Goal: Information Seeking & Learning: Stay updated

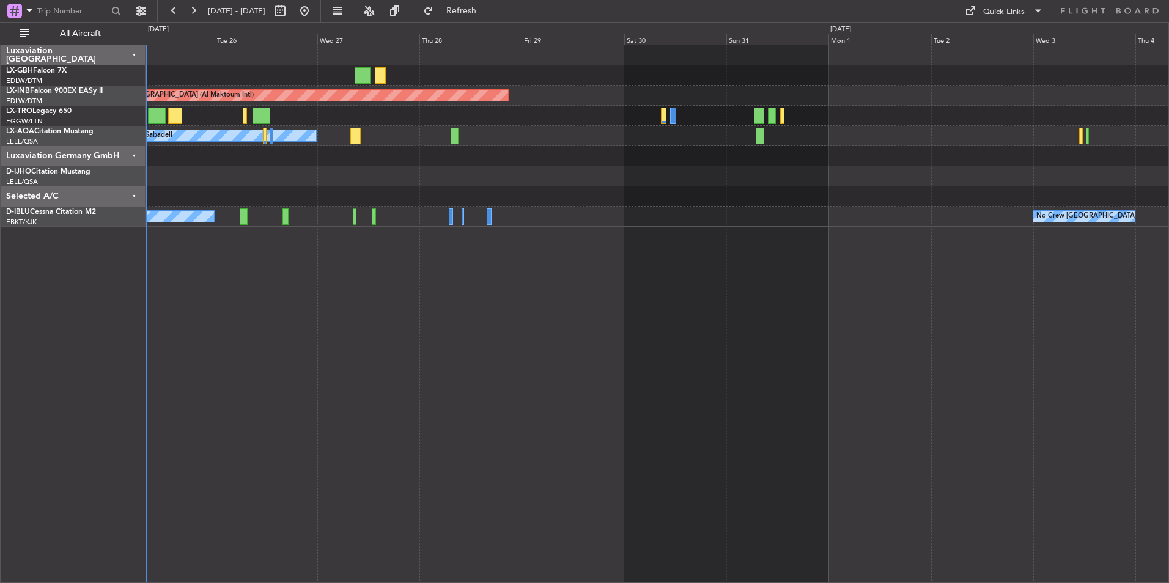
click at [490, 459] on div "Unplanned Maint [GEOGRAPHIC_DATA] (Al Maktoum Intl) No Crew Sabadell No Crew Ko…" at bounding box center [658, 314] width 1024 height 539
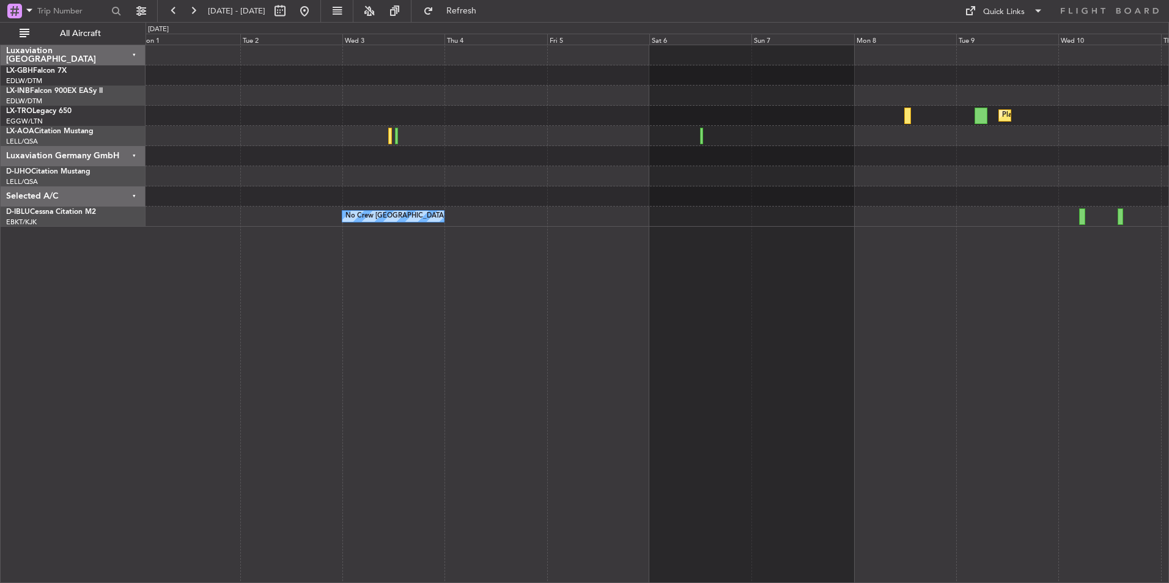
click at [198, 341] on div "Planned Maint Dusseldorf No Crew [GEOGRAPHIC_DATA] (Brussels National)" at bounding box center [658, 314] width 1024 height 539
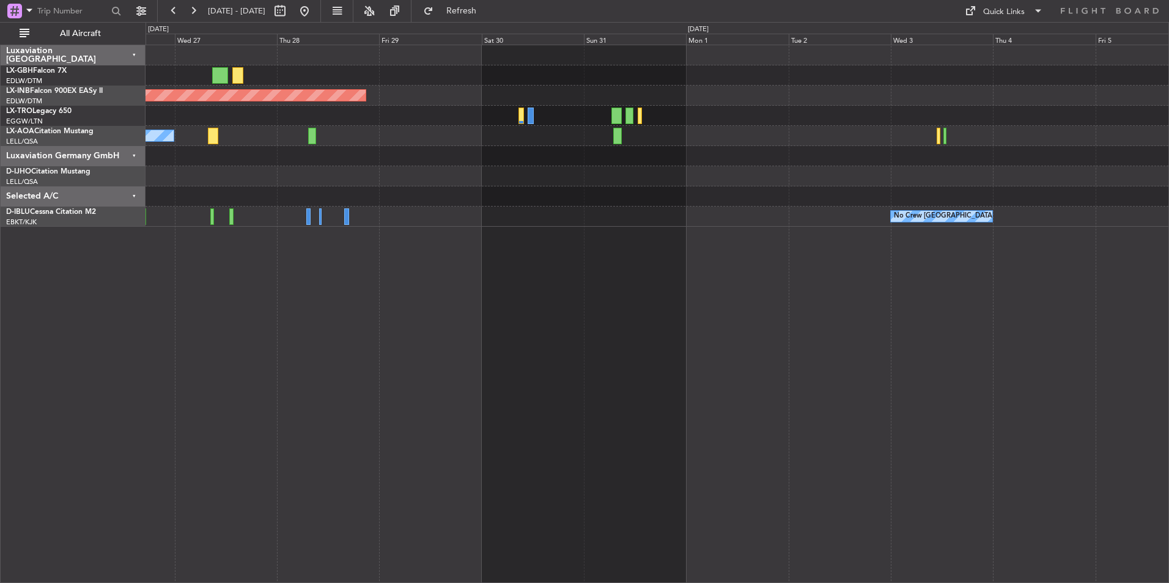
click at [991, 405] on div "Unplanned Maint [GEOGRAPHIC_DATA] (Al Maktoum Intl) No Crew Sabadell No Crew [G…" at bounding box center [658, 314] width 1024 height 539
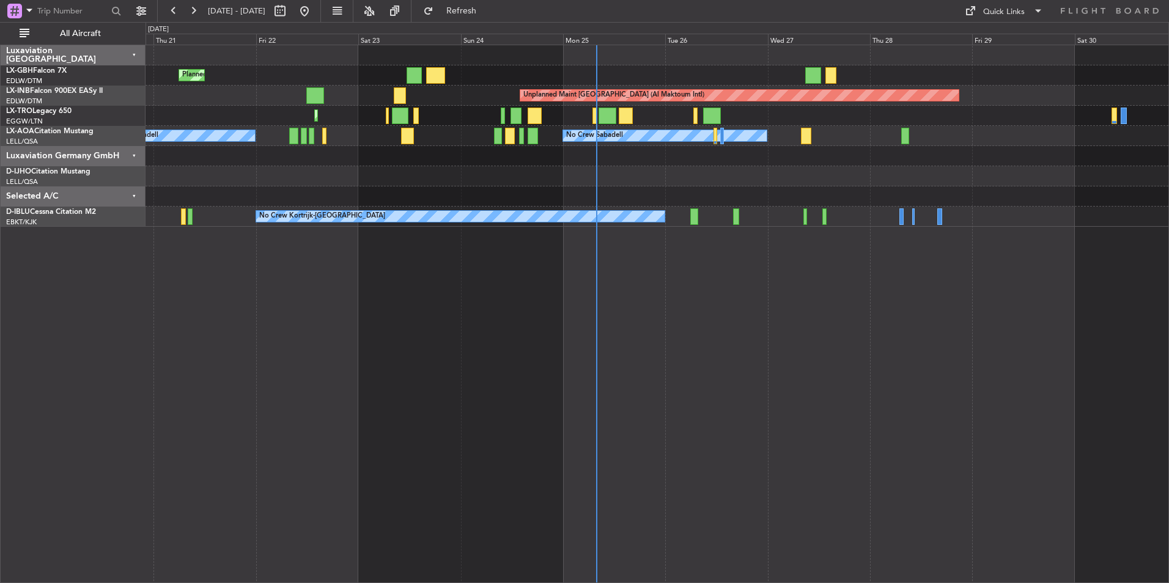
click at [903, 339] on div "Planned Maint Nice ([GEOGRAPHIC_DATA]) Unplanned Maint [GEOGRAPHIC_DATA] ([GEOG…" at bounding box center [658, 314] width 1024 height 539
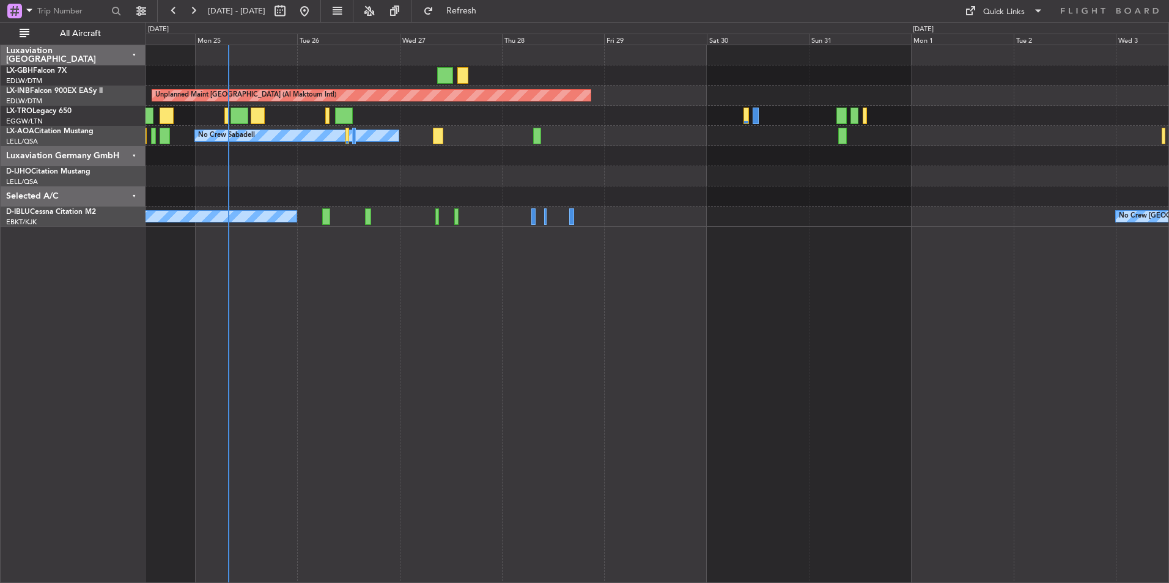
click at [682, 471] on div "Unplanned Maint [GEOGRAPHIC_DATA] (Al Maktoum Intl) Planned Maint [GEOGRAPHIC_D…" at bounding box center [658, 314] width 1024 height 539
click at [1127, 433] on div "Unplanned Maint [GEOGRAPHIC_DATA] (Al Maktoum Intl) Planned Maint [GEOGRAPHIC_D…" at bounding box center [658, 314] width 1024 height 539
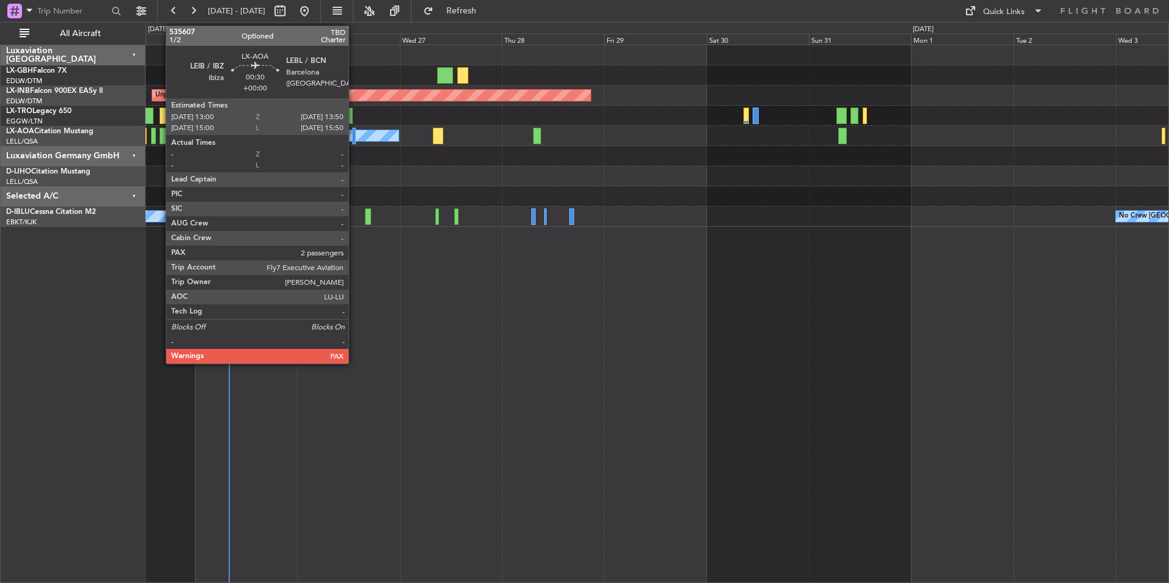
click at [354, 131] on div at bounding box center [354, 136] width 4 height 17
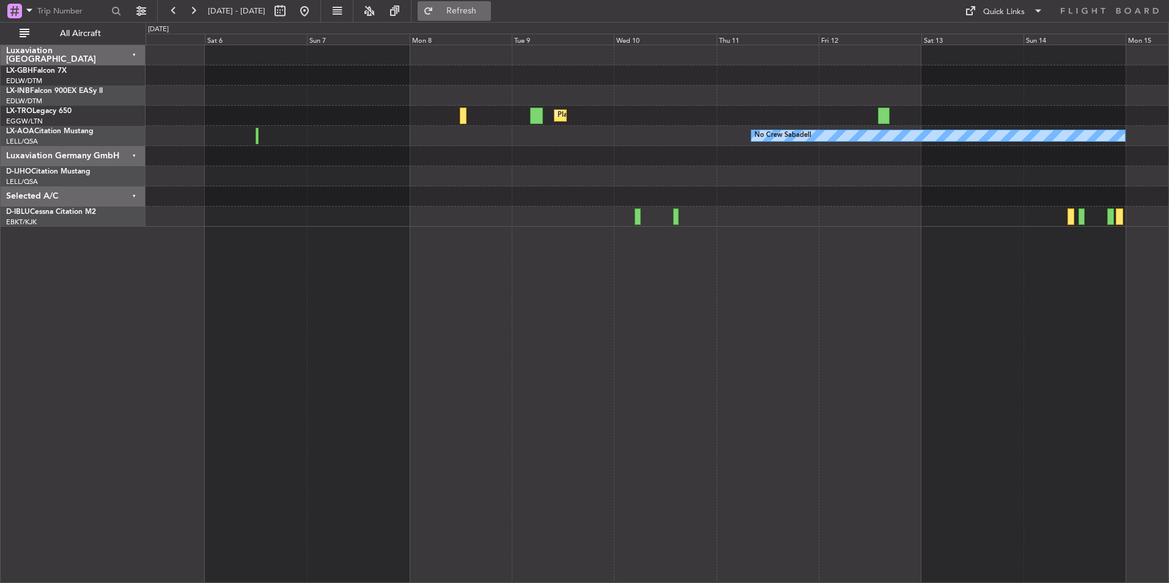
click at [487, 12] on span "Refresh" at bounding box center [461, 11] width 51 height 9
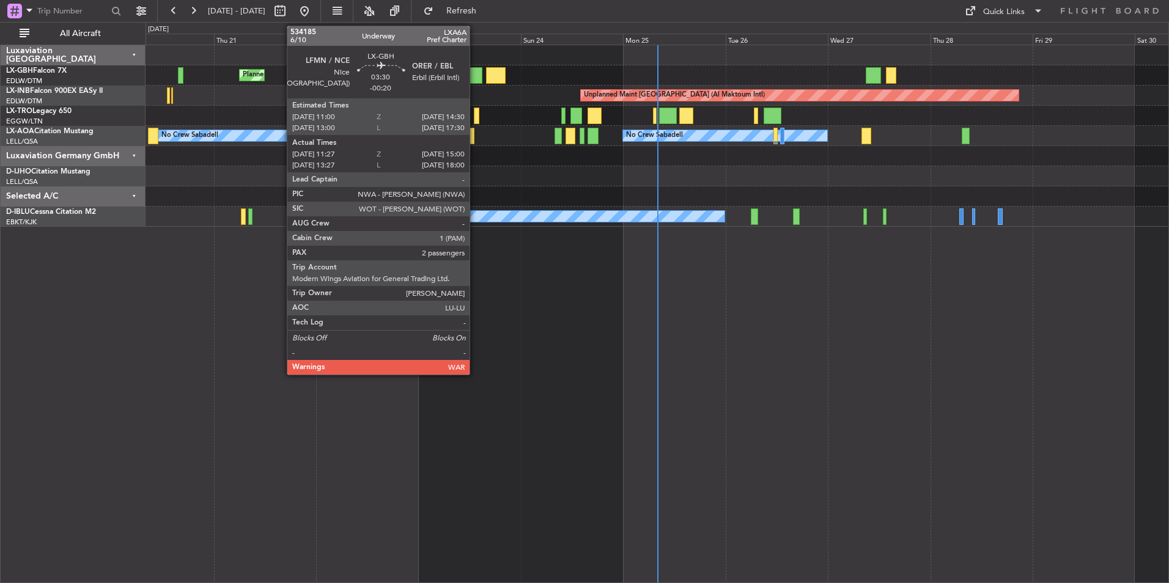
click at [475, 74] on div at bounding box center [474, 75] width 15 height 17
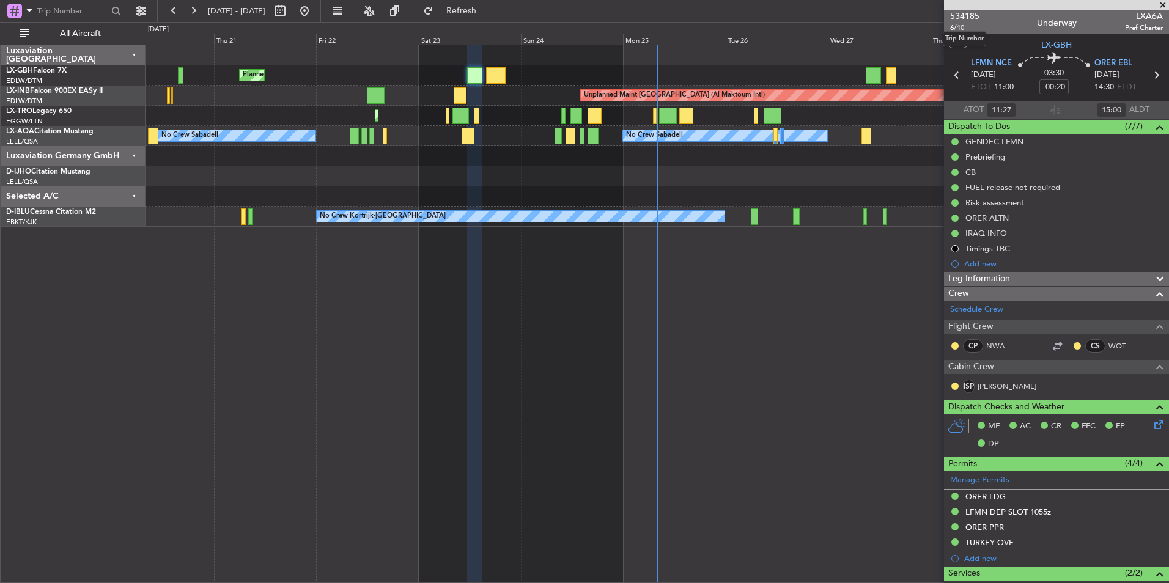
click at [966, 15] on span "534185" at bounding box center [964, 16] width 29 height 13
